Goal: Information Seeking & Learning: Compare options

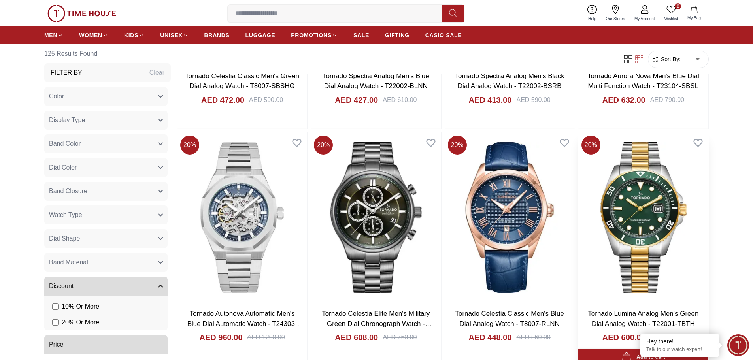
scroll to position [5139, 0]
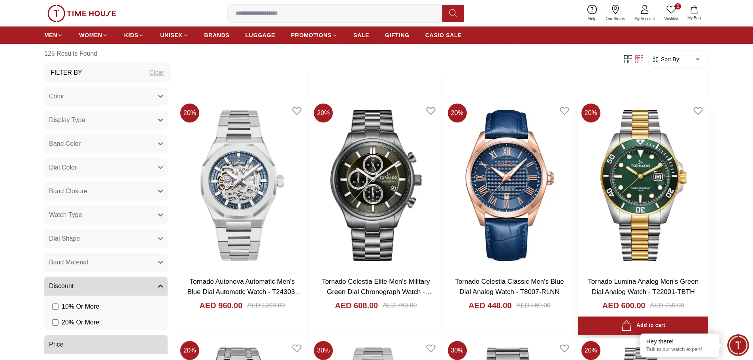
click at [648, 179] on img at bounding box center [643, 185] width 130 height 170
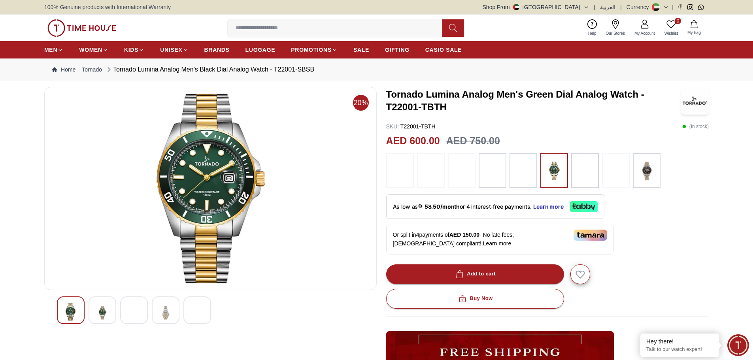
click at [104, 308] on img at bounding box center [102, 312] width 14 height 19
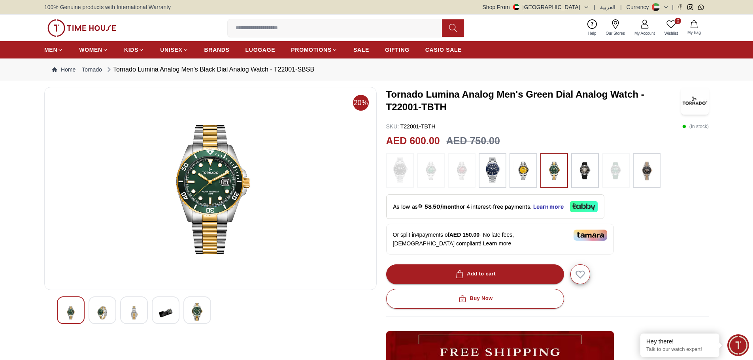
click at [127, 311] on img at bounding box center [134, 312] width 14 height 19
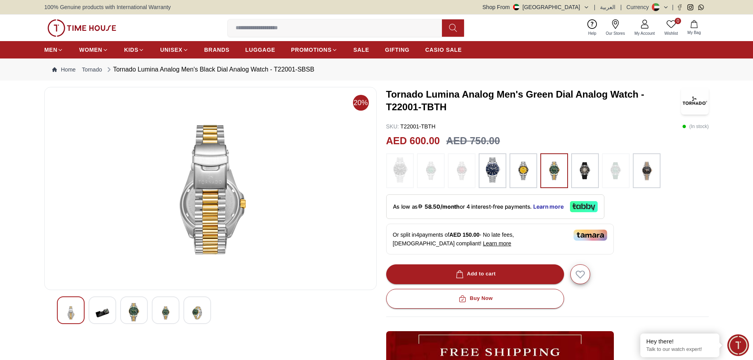
click at [161, 316] on img at bounding box center [166, 312] width 14 height 19
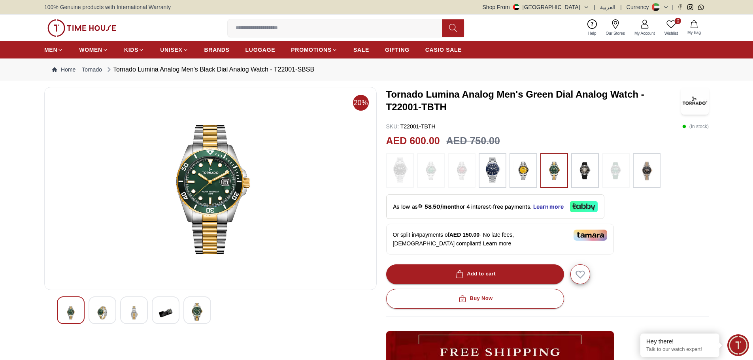
click at [195, 315] on img at bounding box center [197, 312] width 14 height 18
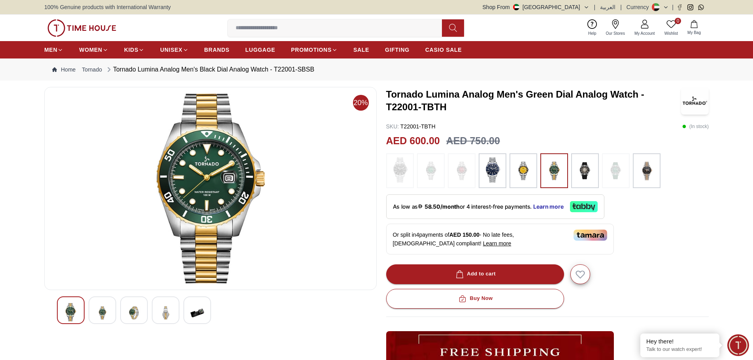
click at [523, 173] on img at bounding box center [524, 170] width 20 height 27
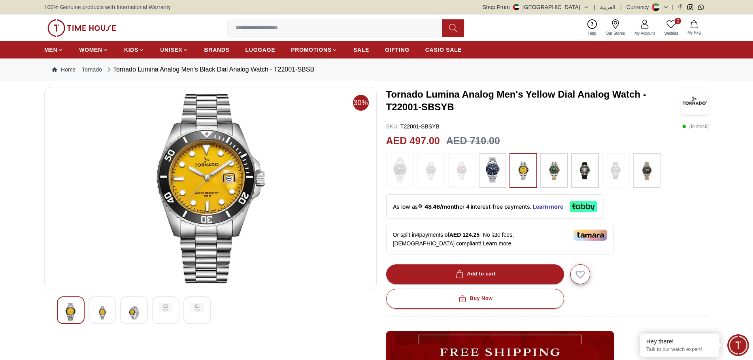
click at [589, 172] on img at bounding box center [585, 170] width 20 height 27
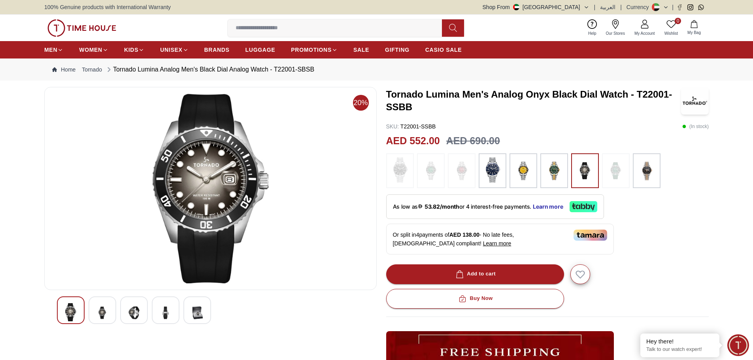
click at [645, 176] on img at bounding box center [647, 170] width 20 height 27
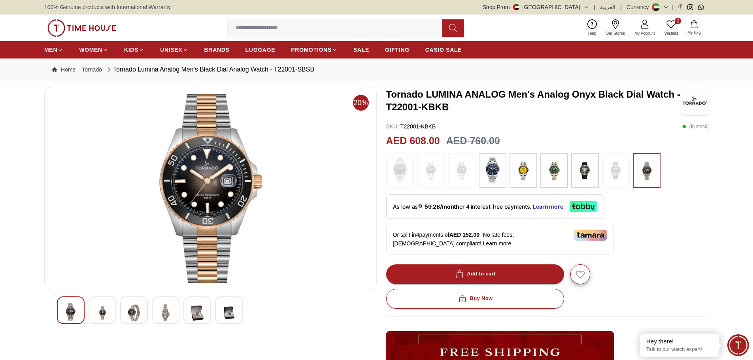
click at [554, 172] on img at bounding box center [554, 170] width 20 height 27
